Goal: Task Accomplishment & Management: Manage account settings

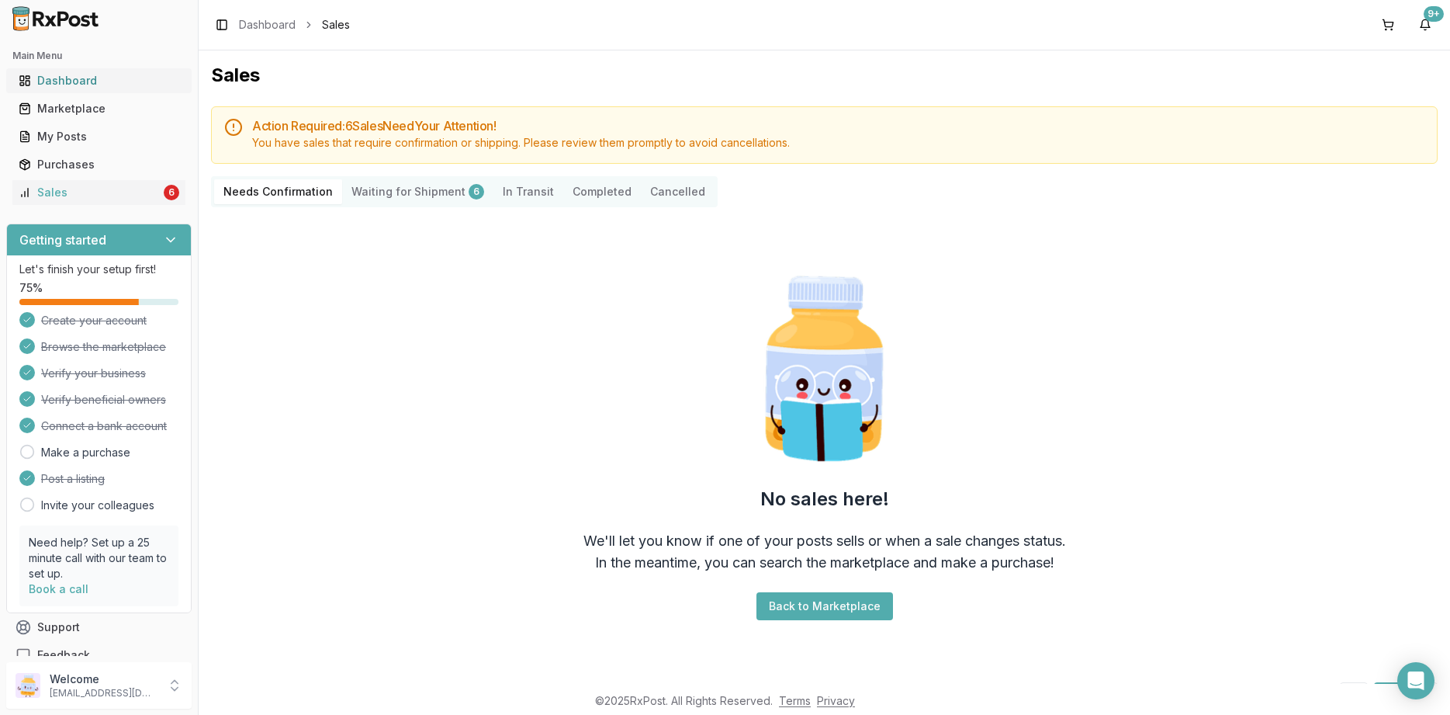
click at [74, 90] on link "Dashboard" at bounding box center [98, 81] width 173 height 28
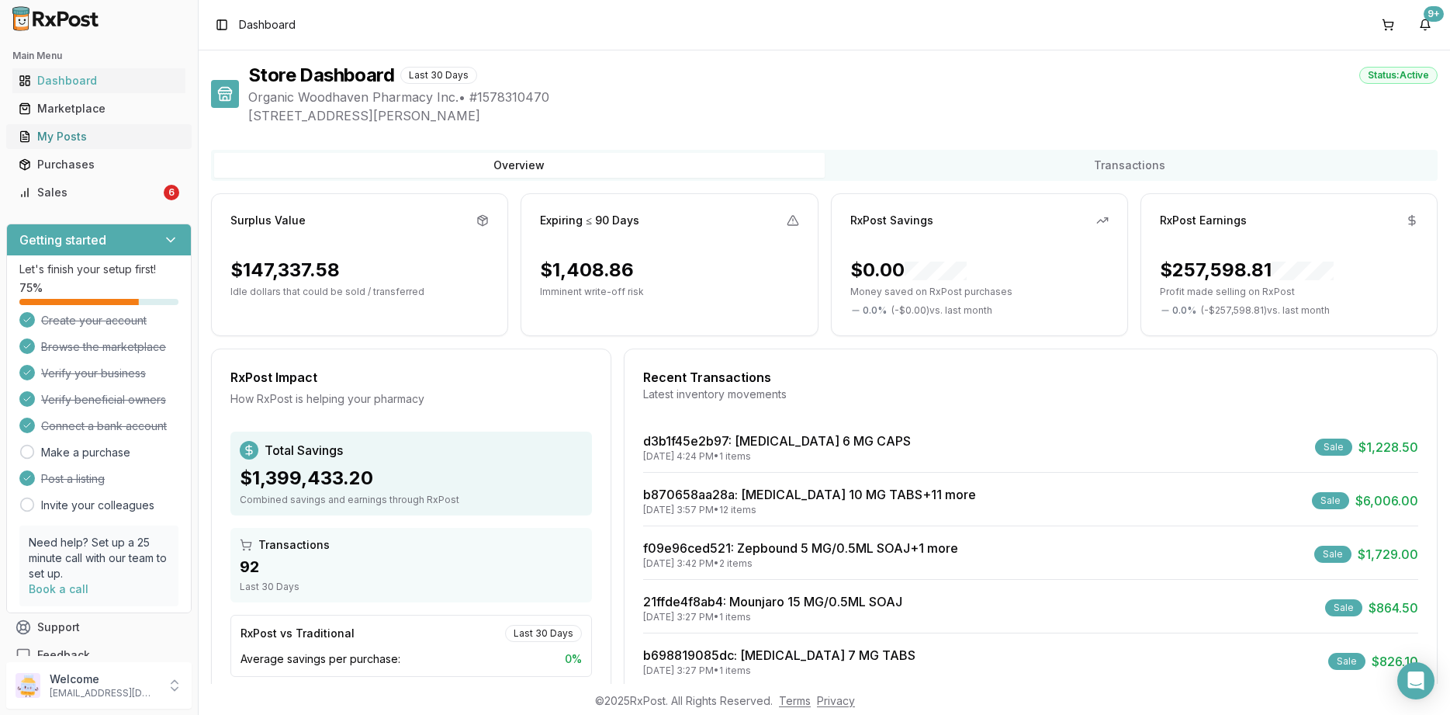
click at [50, 145] on link "My Posts" at bounding box center [98, 137] width 173 height 28
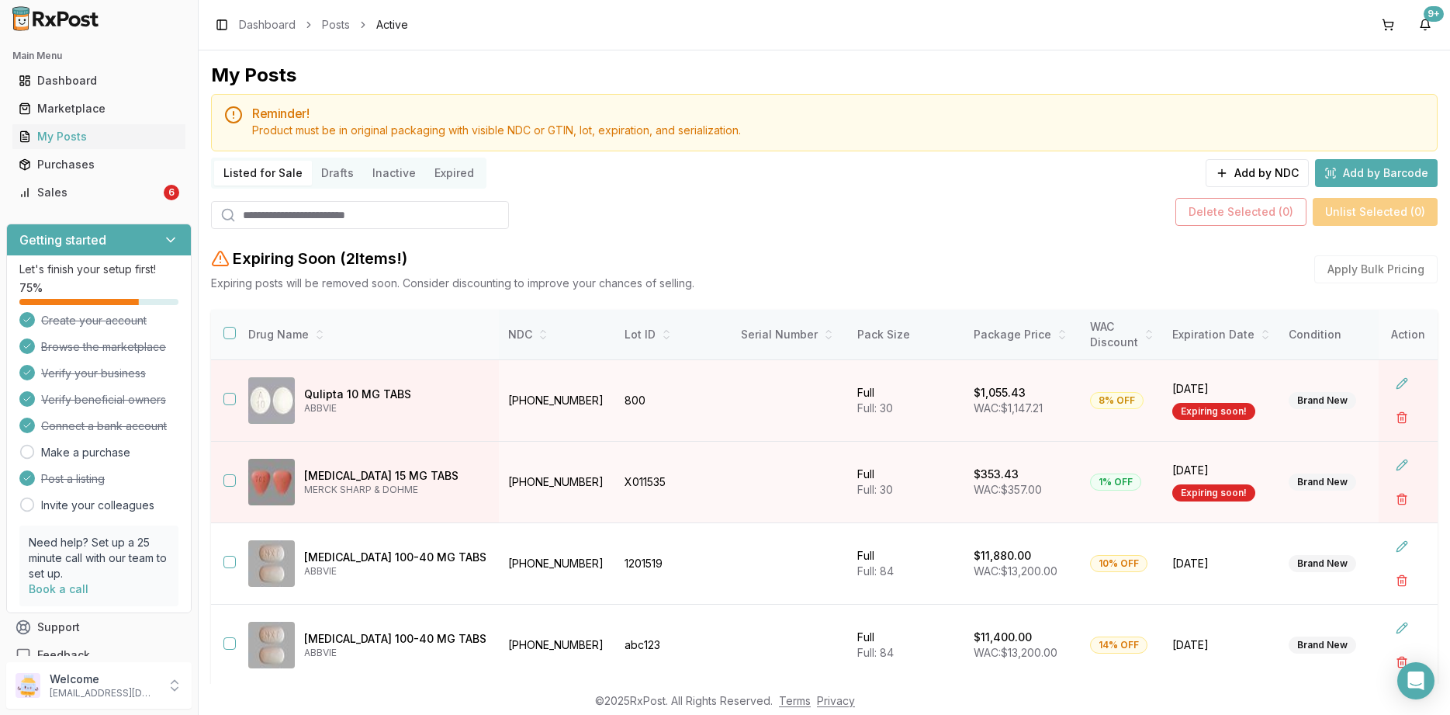
click at [223, 339] on button "button" at bounding box center [229, 333] width 12 height 12
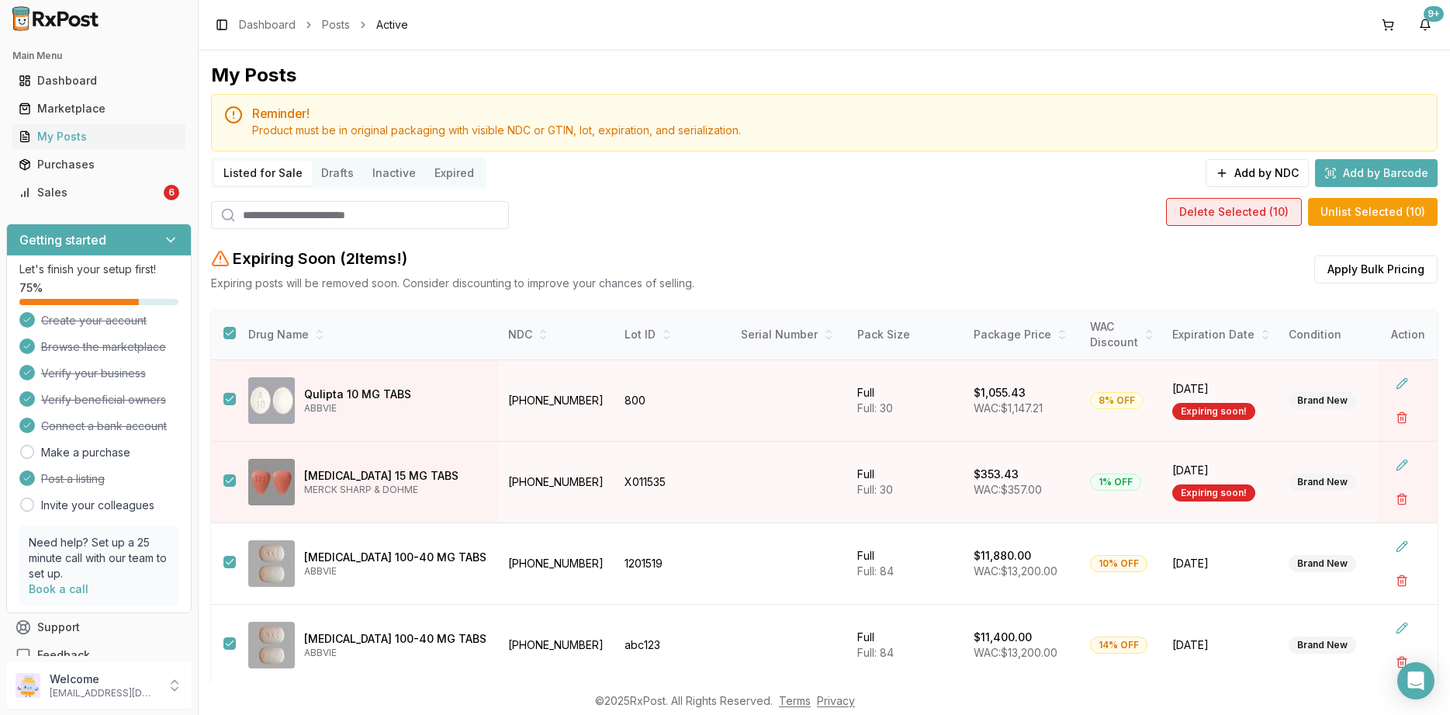
click at [1222, 220] on button "Delete Selected ( 10 )" at bounding box center [1234, 212] width 136 height 28
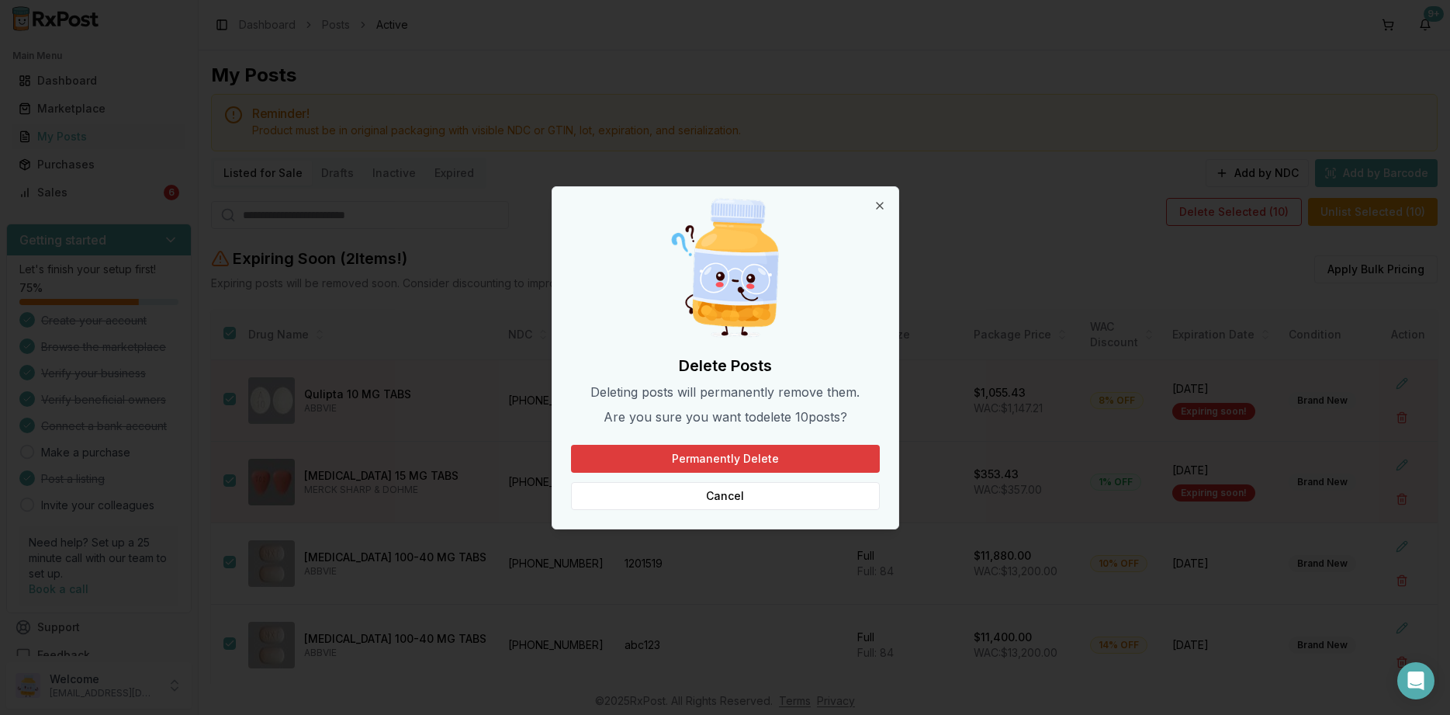
click at [792, 449] on button "Permanently Delete" at bounding box center [725, 459] width 309 height 28
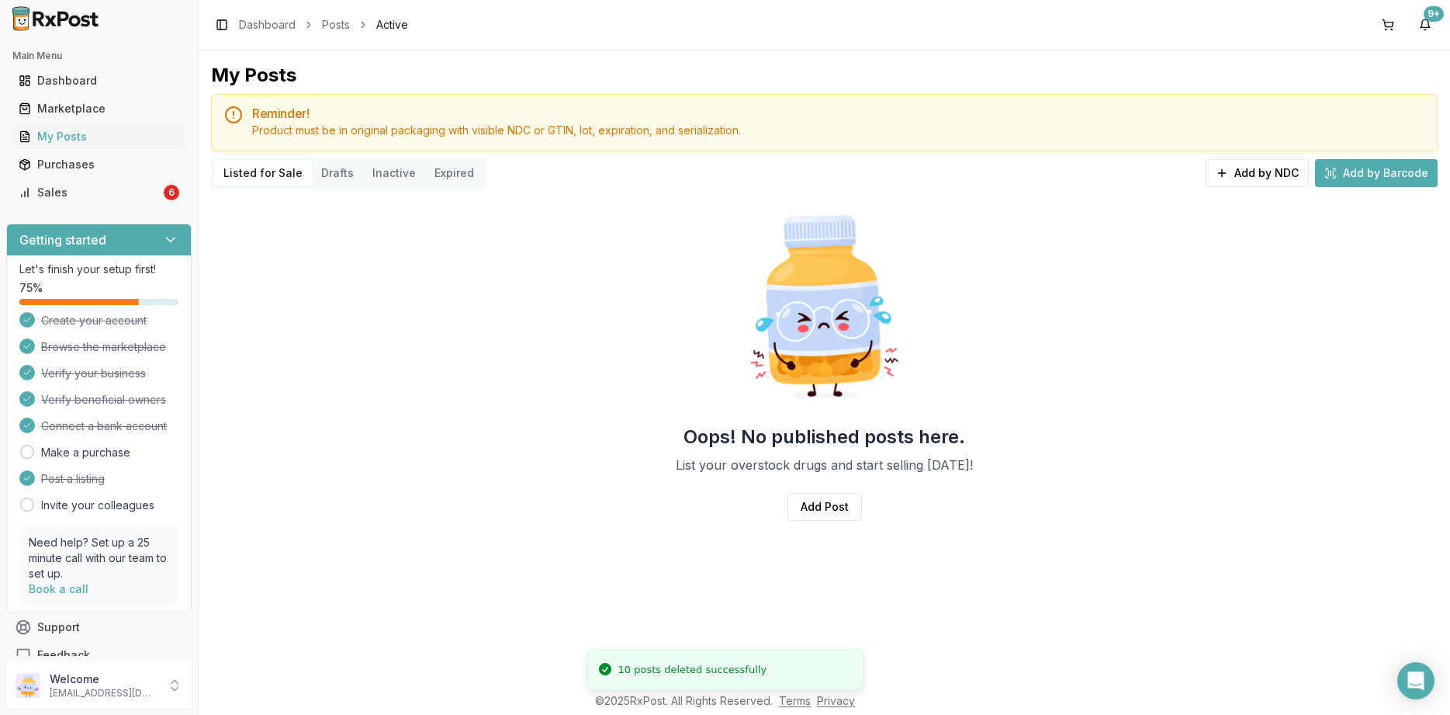
click at [342, 175] on button "Drafts" at bounding box center [337, 173] width 51 height 25
click at [385, 172] on button "Inactive" at bounding box center [394, 173] width 62 height 25
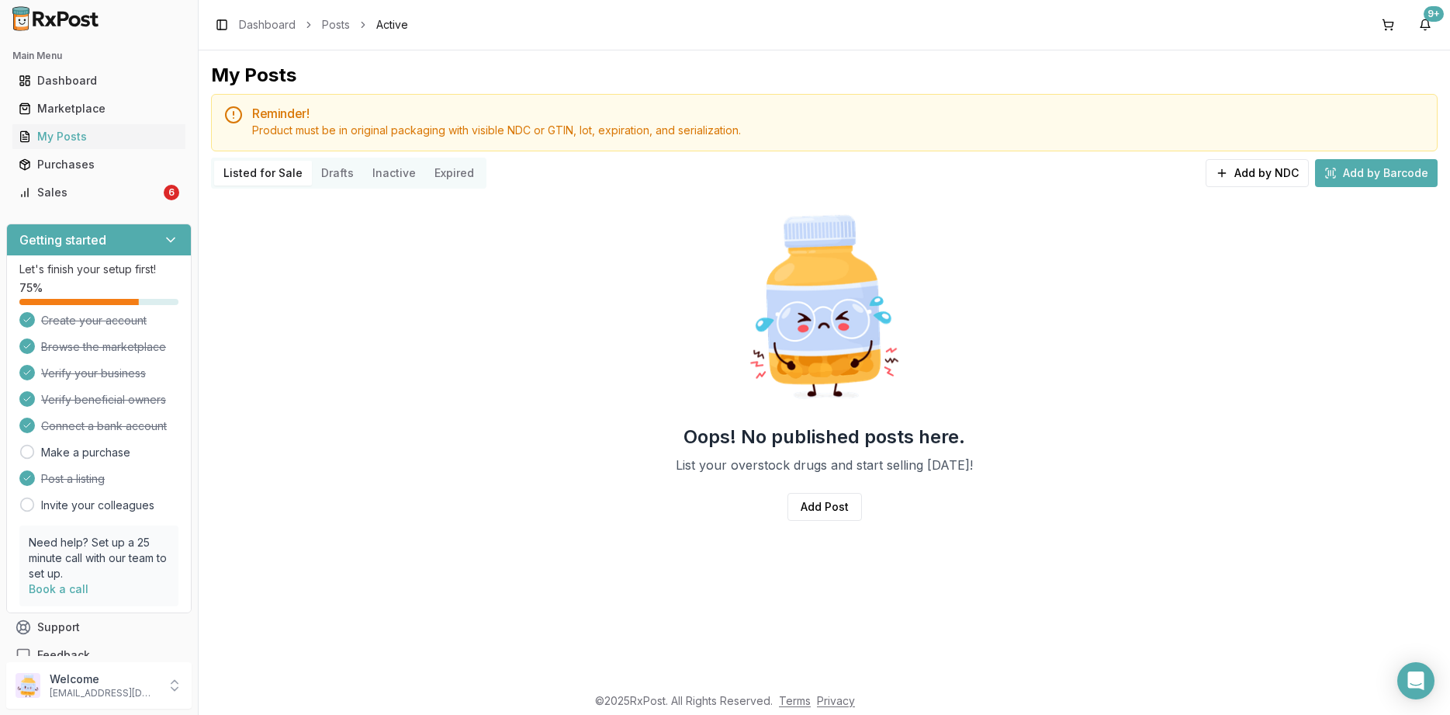
click at [279, 172] on button "Listed for Sale" at bounding box center [263, 173] width 98 height 25
